Goal: Check status: Check status

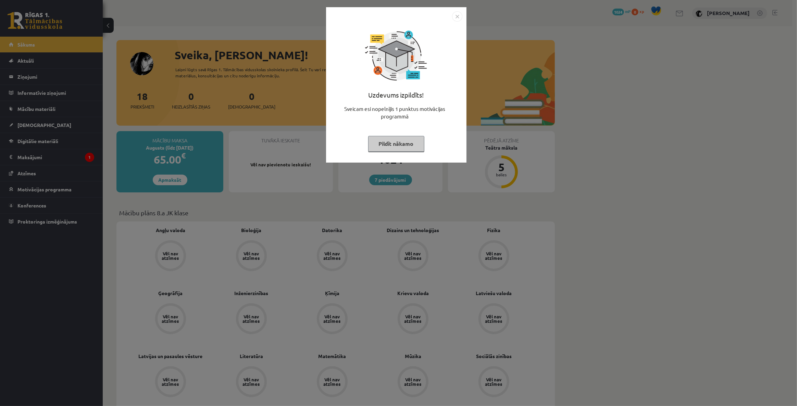
click at [395, 144] on button "Pildīt nākamo" at bounding box center [396, 144] width 56 height 16
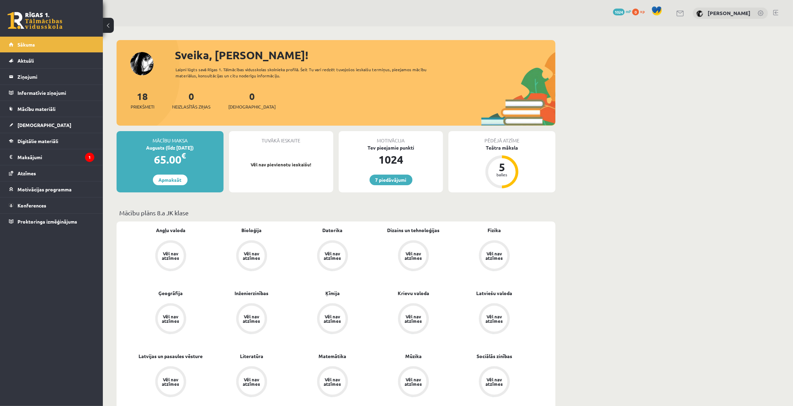
click at [195, 160] on div "65.00 €" at bounding box center [169, 159] width 107 height 16
click at [195, 145] on div "Augusts (līdz [DATE])" at bounding box center [169, 147] width 107 height 7
click at [169, 149] on div "Augusts (līdz [DATE])" at bounding box center [169, 147] width 107 height 7
click at [84, 159] on legend "Maksājumi 1" at bounding box center [55, 157] width 77 height 16
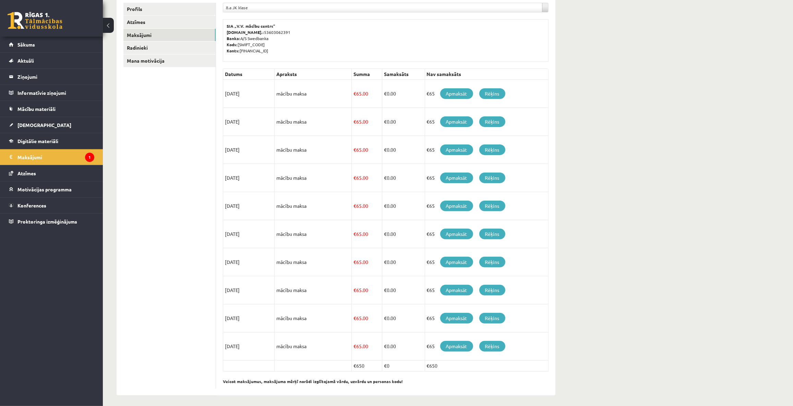
scroll to position [94, 0]
drag, startPoint x: 356, startPoint y: 235, endPoint x: 353, endPoint y: 235, distance: 3.4
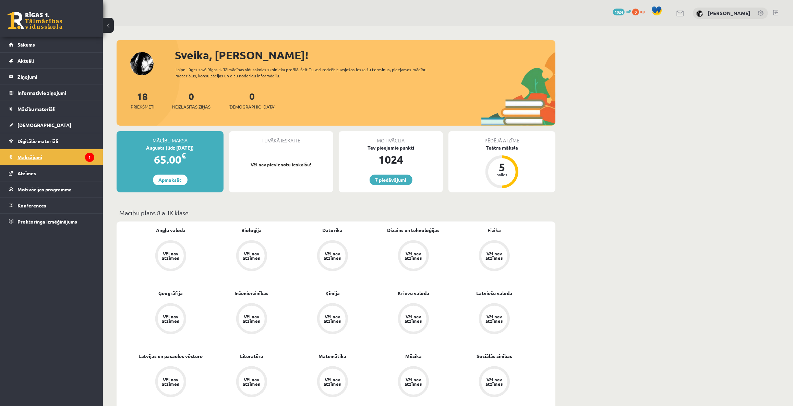
click at [79, 154] on legend "Maksājumi 1" at bounding box center [55, 157] width 77 height 16
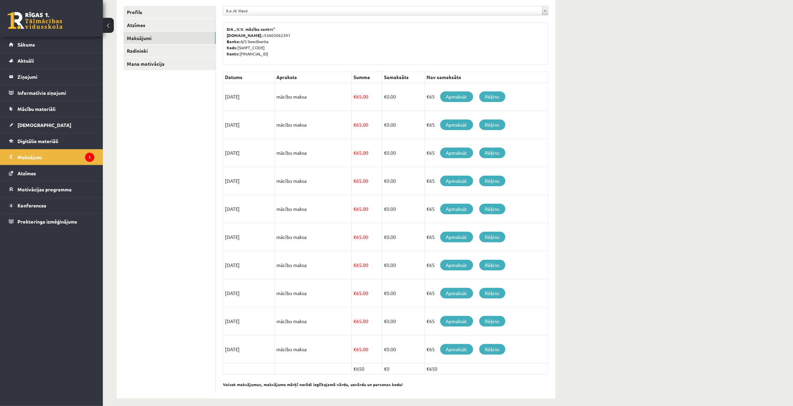
scroll to position [93, 0]
